Goal: Task Accomplishment & Management: Use online tool/utility

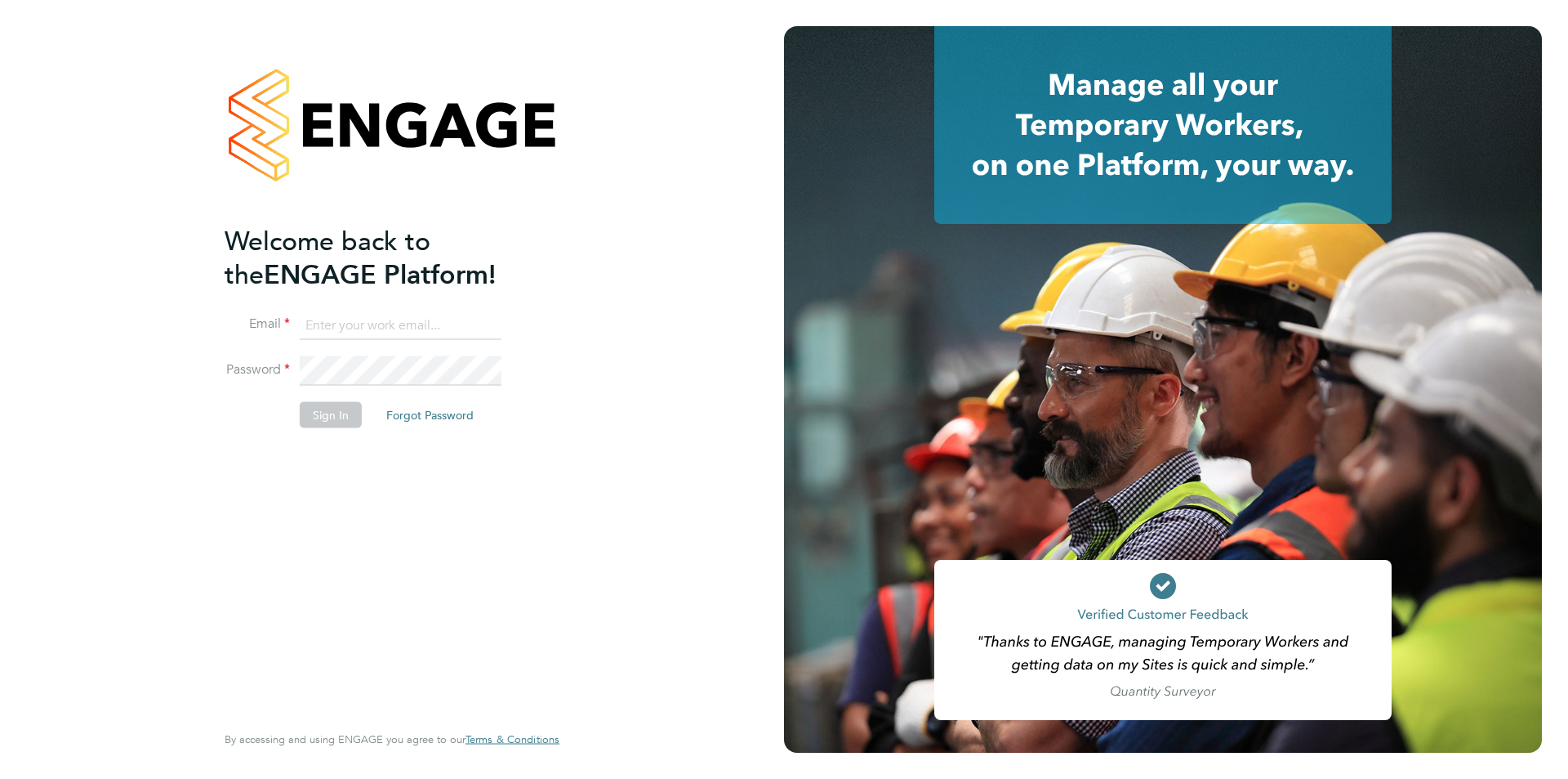
type input "henry.robinson@danielowen.co.uk"
click at [313, 406] on button "Sign In" at bounding box center [331, 415] width 62 height 26
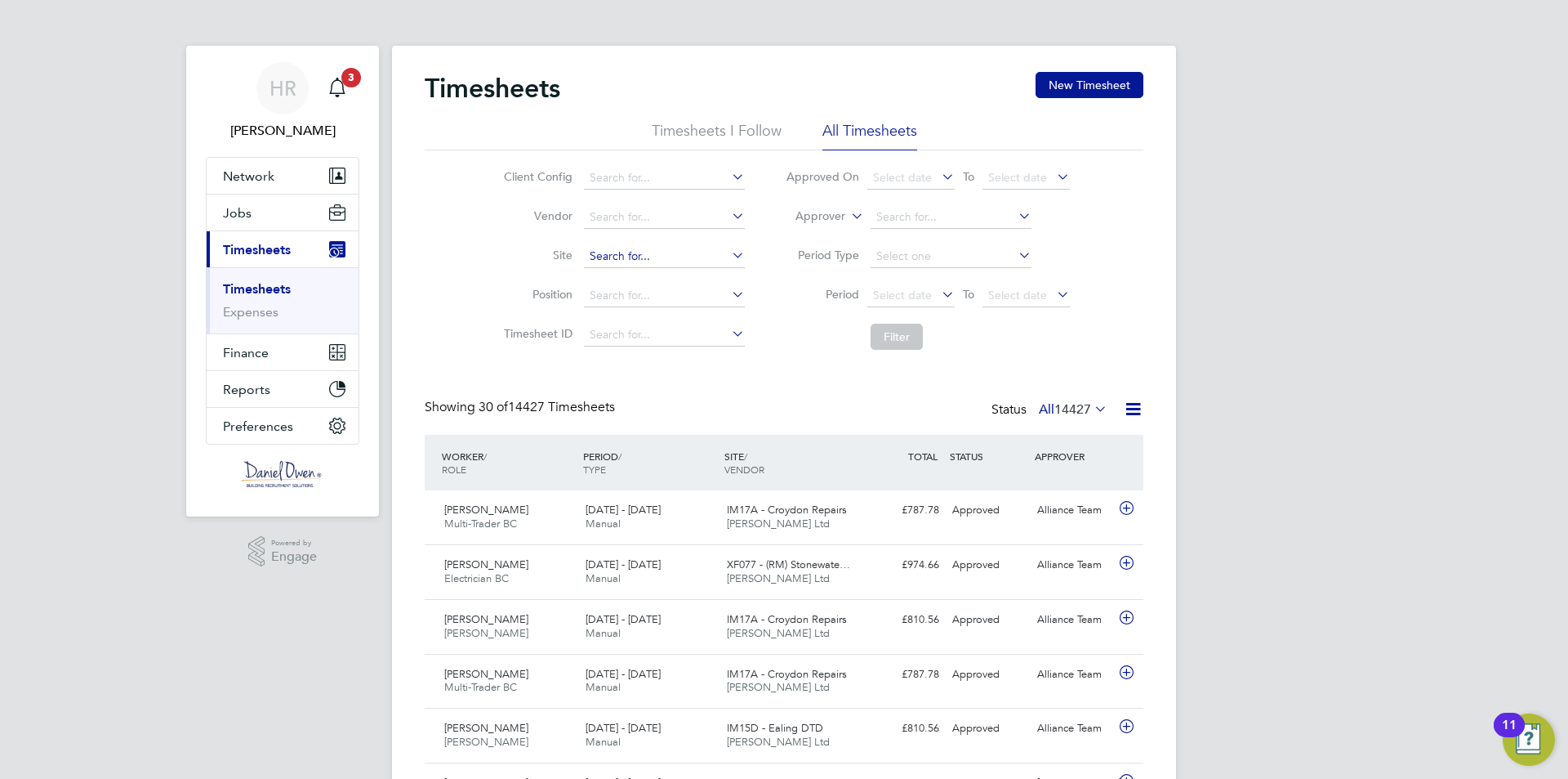
click at [602, 249] on input at bounding box center [664, 256] width 161 height 23
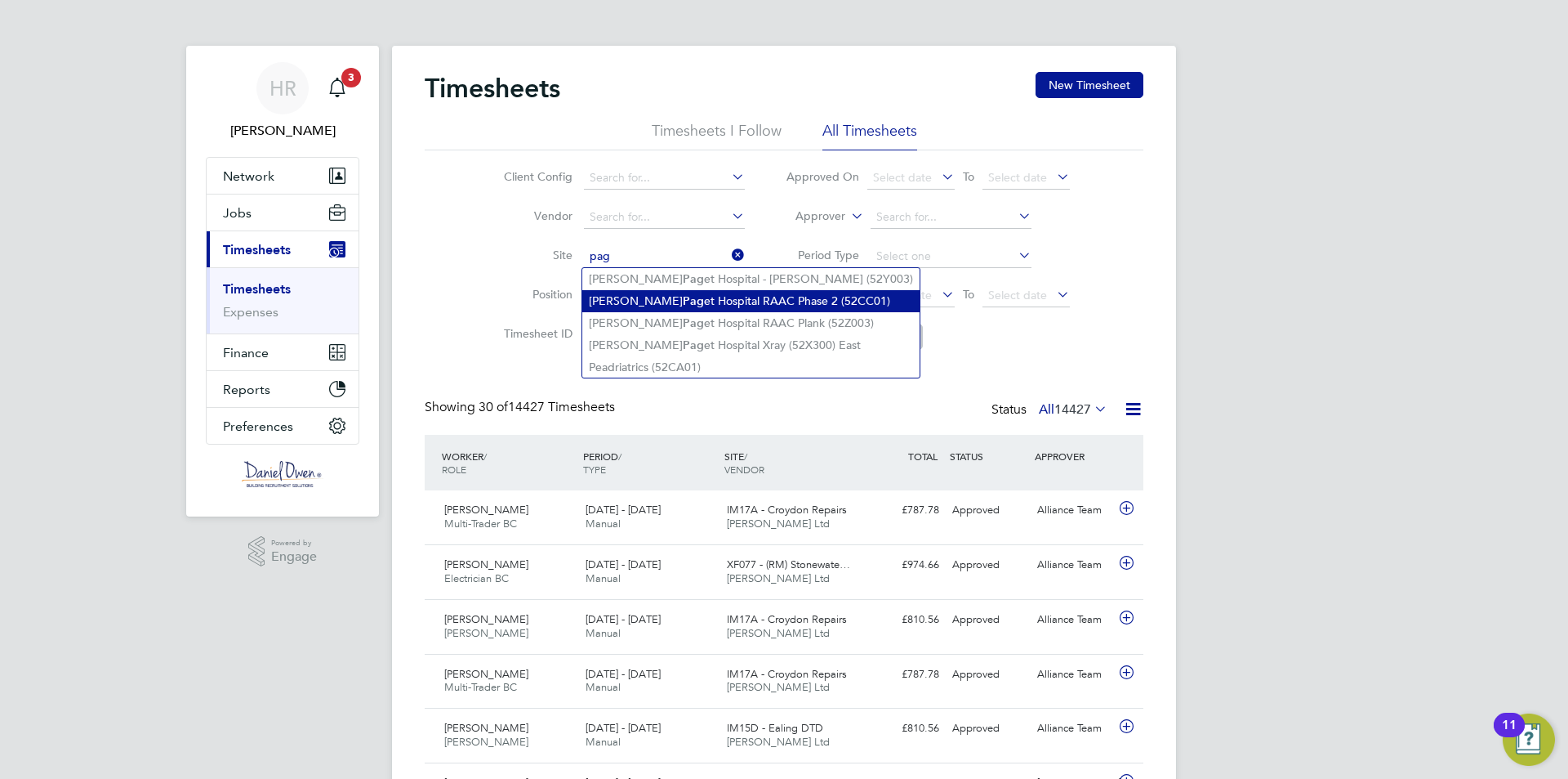
click at [641, 290] on li "[PERSON_NAME] et Hospital RAAC Phase 2 (52CC01)" at bounding box center [751, 301] width 337 height 22
type input "[PERSON_NAME] Hospital RAAC Phase 2 (52CC01)"
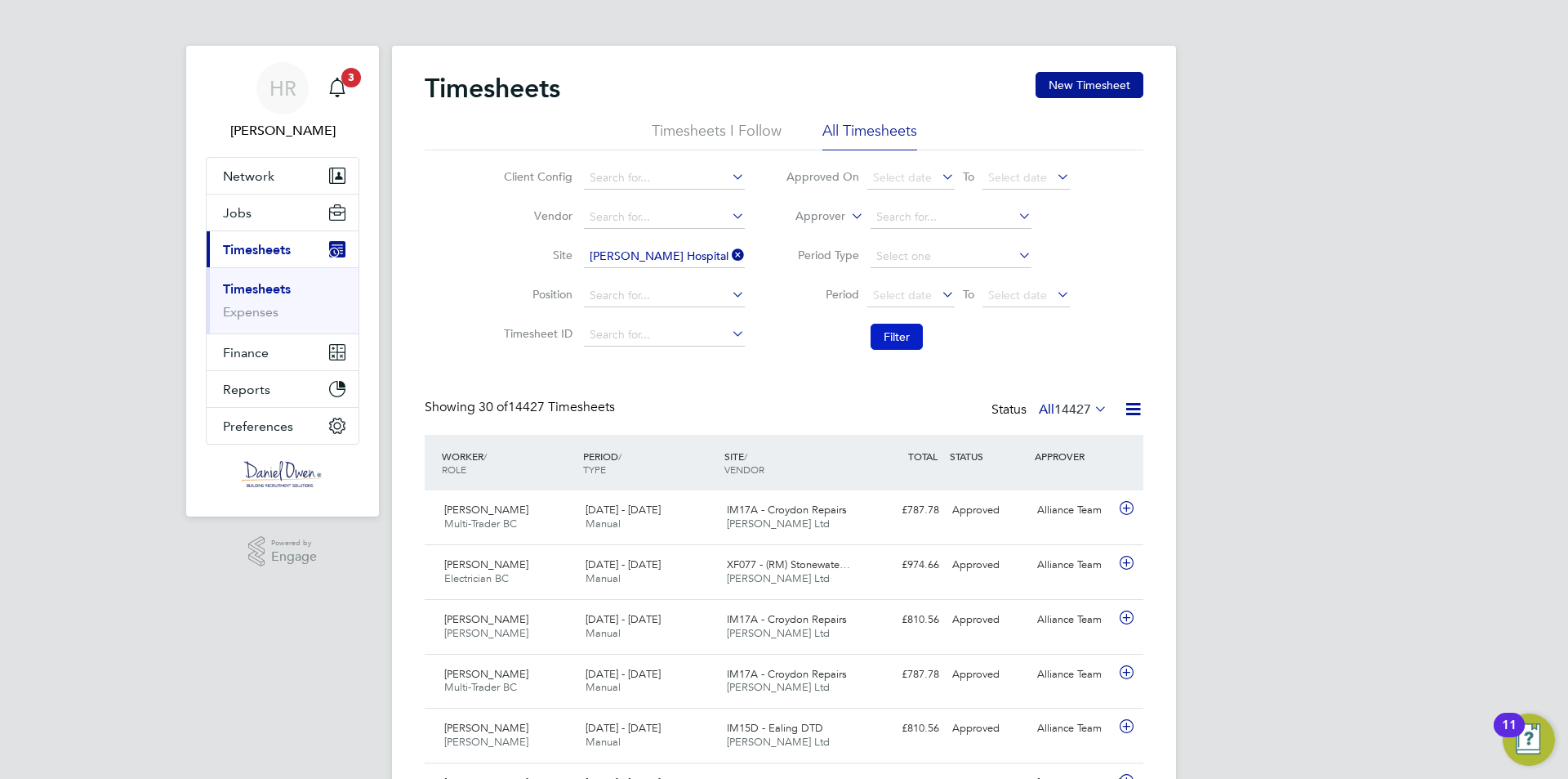
click at [888, 329] on button "Filter" at bounding box center [897, 336] width 52 height 26
click at [703, 518] on div "[DATE] - [DATE] Manual" at bounding box center [649, 517] width 141 height 41
